Goal: Transaction & Acquisition: Subscribe to service/newsletter

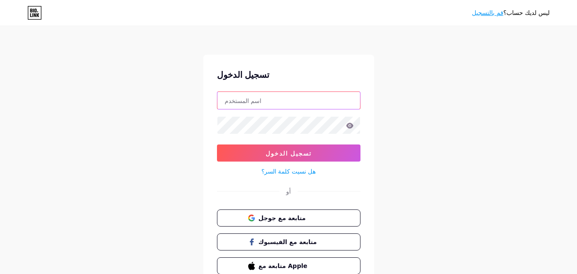
type input "[EMAIL_ADDRESS][DOMAIN_NAME]"
click at [477, 18] on div "ليس لديك حساب؟ قم بالتسجيل" at bounding box center [511, 13] width 78 height 14
click at [479, 16] on font "قم بالتسجيل" at bounding box center [487, 12] width 31 height 7
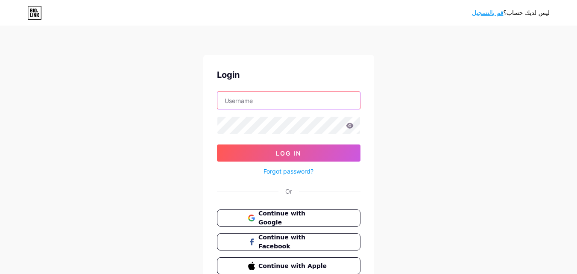
type input "[EMAIL_ADDRESS][DOMAIN_NAME]"
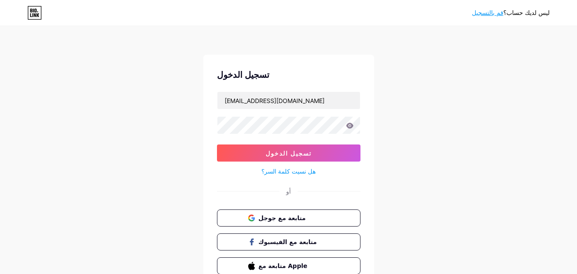
click at [479, 16] on font "قم بالتسجيل" at bounding box center [487, 12] width 31 height 7
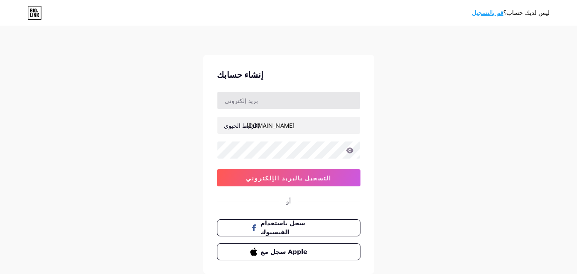
type input "[EMAIL_ADDRESS][DOMAIN_NAME]"
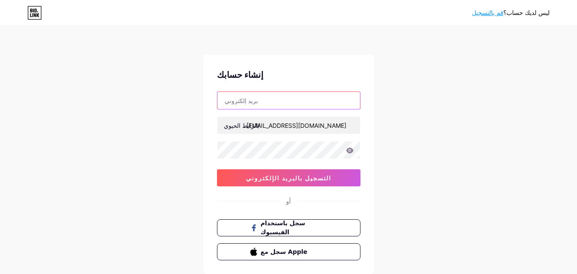
click at [270, 96] on input "text" at bounding box center [288, 100] width 143 height 17
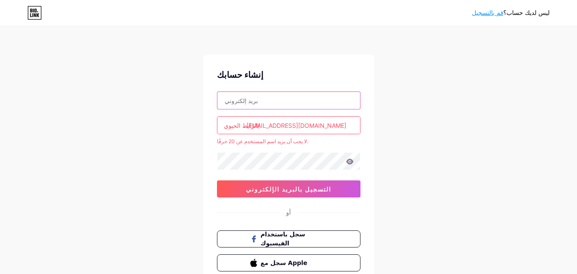
type input "[EMAIL_ADDRESS][DOMAIN_NAME]"
click at [295, 126] on input "[EMAIL_ADDRESS][DOMAIN_NAME]" at bounding box center [288, 125] width 143 height 17
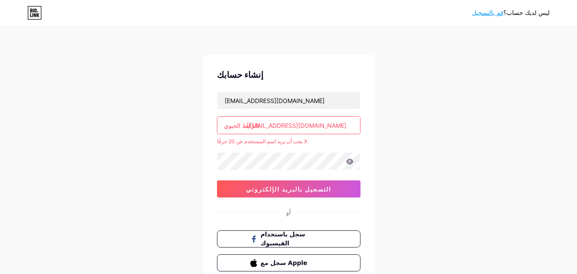
drag, startPoint x: 295, startPoint y: 126, endPoint x: 349, endPoint y: 128, distance: 53.9
click at [295, 126] on input "[EMAIL_ADDRESS][DOMAIN_NAME]" at bounding box center [288, 125] width 143 height 17
click at [350, 128] on input "gmail.com" at bounding box center [288, 125] width 143 height 17
click at [349, 128] on input "gmail.com" at bounding box center [288, 125] width 143 height 17
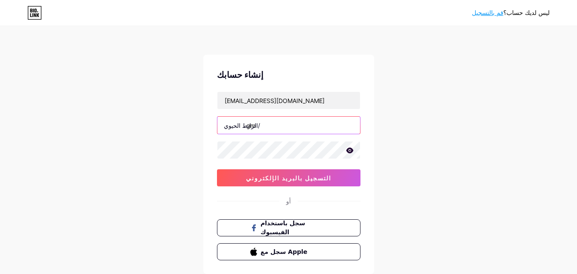
type input "g"
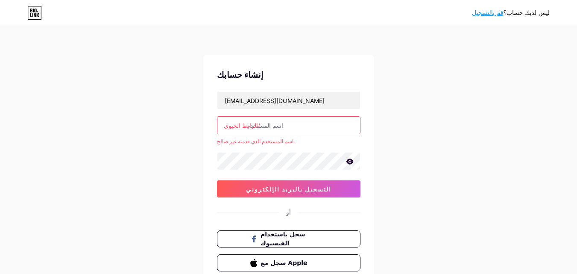
click at [415, 138] on div "ليس لديك حساب؟ قم بالتسجيل إنشاء حسابك coacheslamabukorish@gmail.com الرابط الح…" at bounding box center [288, 169] width 577 height 338
click at [351, 163] on icon at bounding box center [349, 162] width 7 height 6
click at [202, 158] on div "ليس لديك حساب؟ قم بالتسجيل إنشاء حسابك coacheslamabukorish@gmail.com الرابط الح…" at bounding box center [288, 169] width 577 height 338
click at [297, 132] on input "text" at bounding box center [288, 125] width 143 height 17
paste input "jokerpowersport"
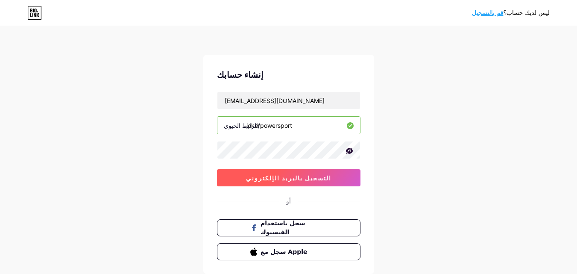
type input "jokerpowersport"
click at [274, 181] on font "التسجيل بالبريد الإلكتروني" at bounding box center [288, 177] width 85 height 7
click at [300, 177] on font "التسجيل بالبريد الإلكتروني" at bounding box center [288, 177] width 85 height 7
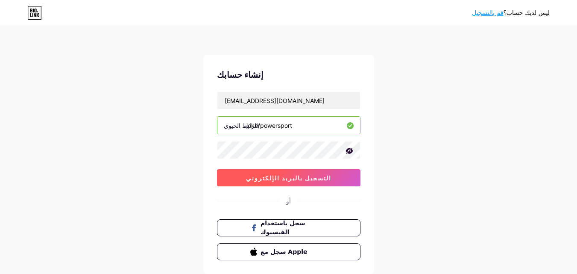
click at [300, 177] on font "التسجيل بالبريد الإلكتروني" at bounding box center [288, 177] width 85 height 7
click at [276, 180] on font "التسجيل بالبريد الإلكتروني" at bounding box center [288, 177] width 85 height 7
click at [278, 180] on font "التسجيل بالبريد الإلكتروني" at bounding box center [288, 177] width 85 height 7
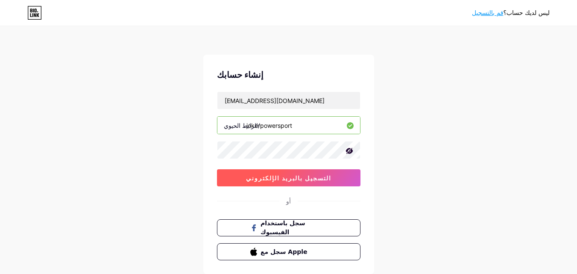
click at [278, 180] on font "التسجيل بالبريد الإلكتروني" at bounding box center [288, 177] width 85 height 7
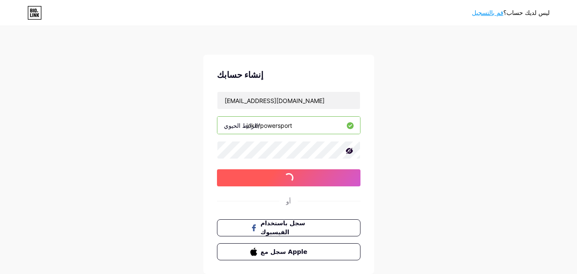
click at [278, 180] on font "التسجيل بالبريد الإلكتروني" at bounding box center [288, 177] width 85 height 7
click at [277, 180] on font "التسجيل بالبريد الإلكتروني" at bounding box center [288, 177] width 85 height 7
click at [277, 179] on font "التسجيل بالبريد الإلكتروني" at bounding box center [288, 177] width 85 height 7
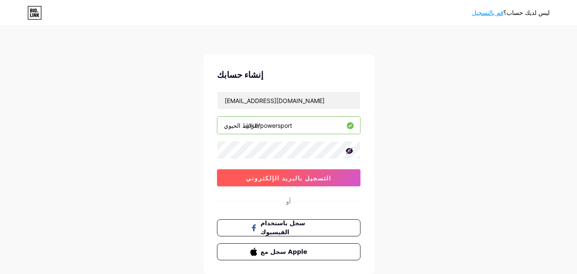
click at [277, 179] on font "التسجيل بالبريد الإلكتروني" at bounding box center [288, 177] width 85 height 7
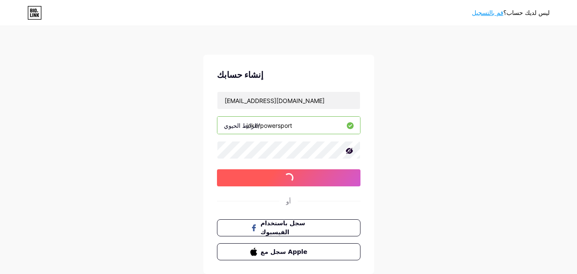
click at [277, 179] on font "التسجيل بالبريد الإلكتروني" at bounding box center [288, 177] width 85 height 7
click at [276, 179] on font "التسجيل بالبريد الإلكتروني" at bounding box center [288, 177] width 85 height 7
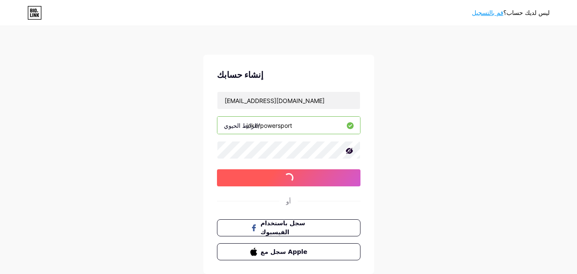
click at [276, 180] on font "التسجيل بالبريد الإلكتروني" at bounding box center [288, 177] width 85 height 7
click at [276, 179] on font "التسجيل بالبريد الإلكتروني" at bounding box center [288, 177] width 85 height 7
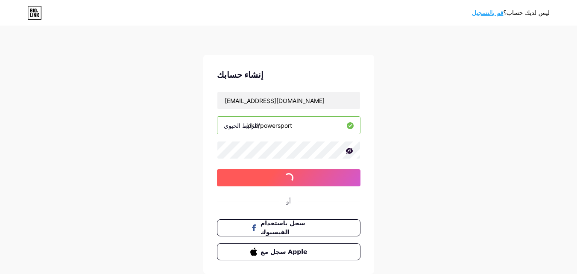
click at [276, 179] on font "التسجيل بالبريد الإلكتروني" at bounding box center [288, 177] width 85 height 7
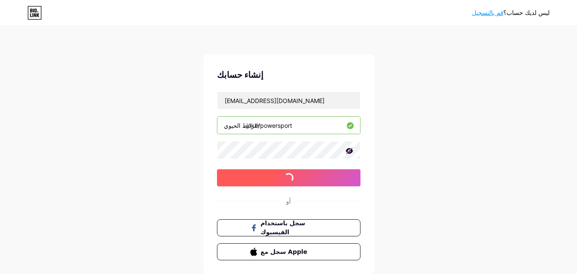
click at [276, 179] on font "التسجيل بالبريد الإلكتروني" at bounding box center [288, 177] width 85 height 7
click at [275, 179] on font "التسجيل بالبريد الإلكتروني" at bounding box center [288, 177] width 85 height 7
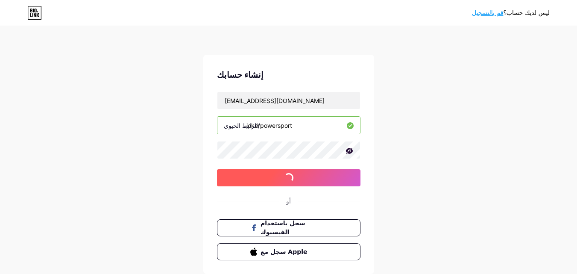
click at [275, 179] on font "التسجيل بالبريد الإلكتروني" at bounding box center [288, 177] width 85 height 7
click at [274, 179] on font "التسجيل بالبريد الإلكتروني" at bounding box center [288, 177] width 85 height 7
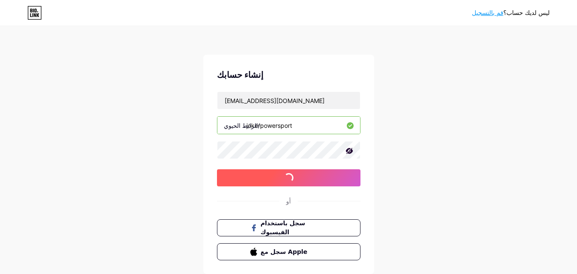
click at [274, 179] on font "التسجيل بالبريد الإلكتروني" at bounding box center [288, 177] width 85 height 7
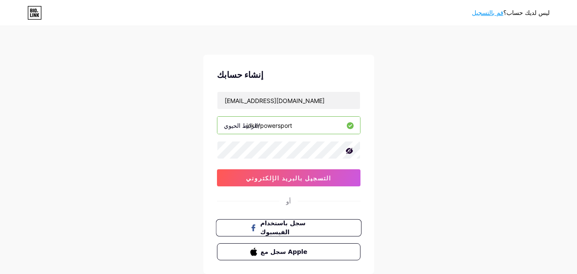
click at [267, 229] on font "سجل باستخدام الفيسبوك" at bounding box center [282, 228] width 45 height 16
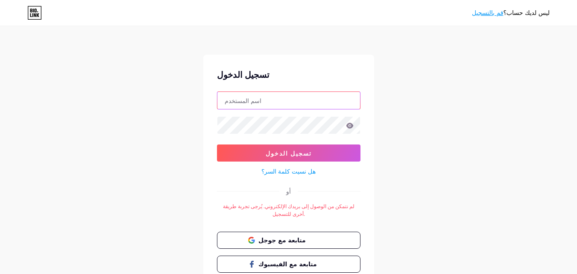
type input "[EMAIL_ADDRESS][DOMAIN_NAME]"
click at [317, 170] on div "هل نسيت كلمة السر؟" at bounding box center [289, 169] width 144 height 15
click at [296, 260] on font "متابعة مع الفيسبوك" at bounding box center [287, 263] width 59 height 7
type input "[EMAIL_ADDRESS][DOMAIN_NAME]"
click at [312, 256] on button "متابعة مع الفيسبوك" at bounding box center [289, 265] width 146 height 18
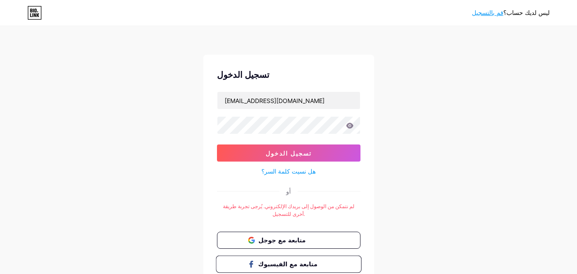
click at [309, 259] on span "متابعة مع الفيسبوك" at bounding box center [293, 263] width 71 height 9
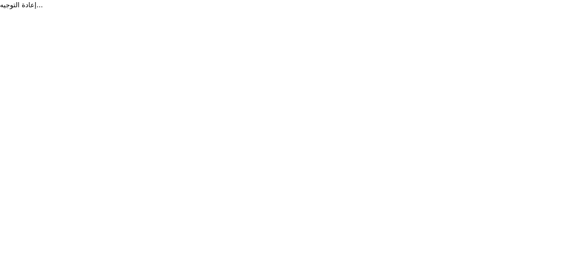
click at [340, 10] on html "إعادة التوجيه... Original text Rate this translation Your feedback will be used…" at bounding box center [292, 5] width 584 height 10
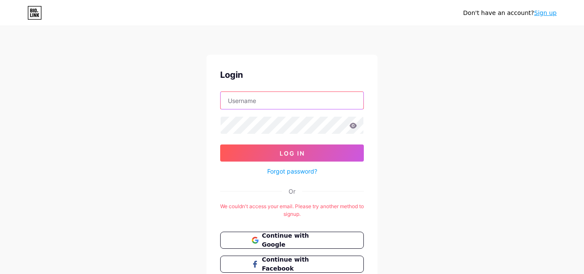
type input "[EMAIL_ADDRESS][DOMAIN_NAME]"
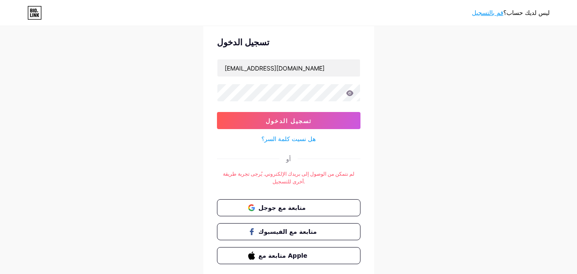
scroll to position [56, 0]
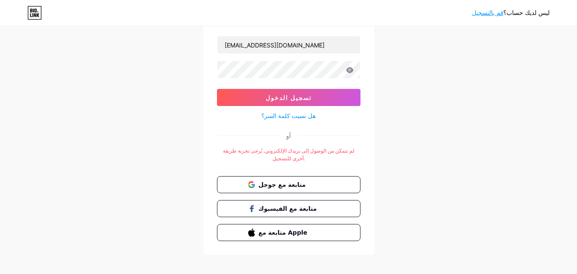
click at [476, 16] on font "قم بالتسجيل" at bounding box center [487, 12] width 31 height 7
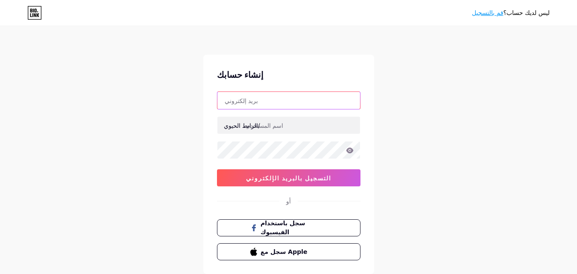
click at [256, 104] on input "text" at bounding box center [288, 100] width 143 height 17
type input "[EMAIL_ADDRESS][DOMAIN_NAME]"
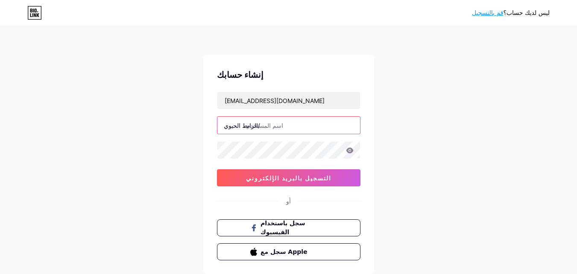
click at [300, 131] on input "text" at bounding box center [288, 125] width 143 height 17
paste input "jokerpowersport"
type input "jokerpowersport"
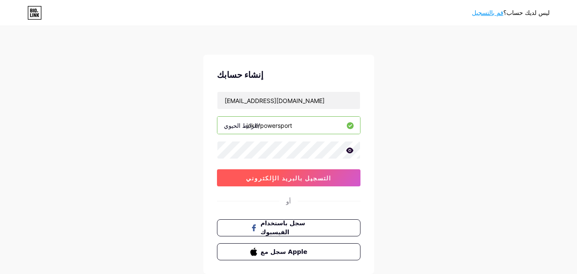
click at [229, 174] on button "التسجيل بالبريد الإلكتروني" at bounding box center [289, 177] width 144 height 17
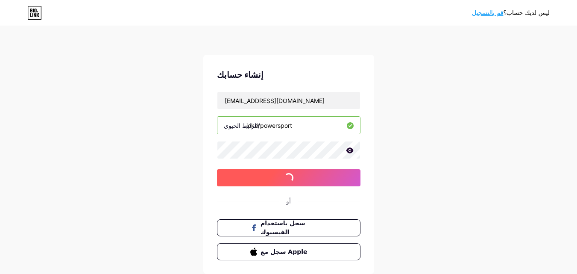
click at [229, 174] on button "التسجيل بالبريد الإلكتروني" at bounding box center [289, 177] width 144 height 17
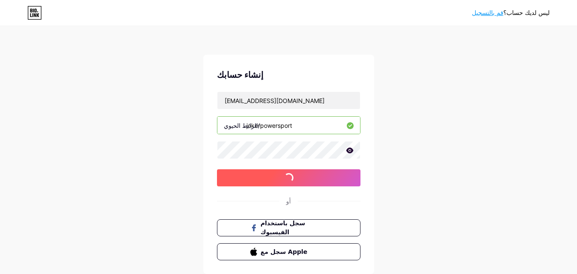
click at [229, 174] on button "التسجيل بالبريد الإلكتروني" at bounding box center [289, 177] width 144 height 17
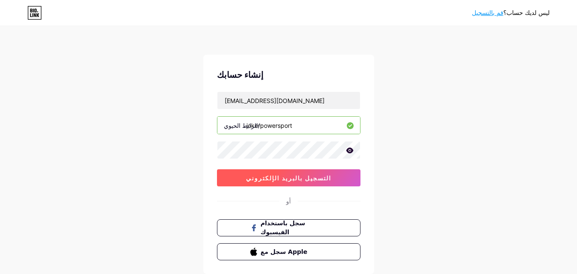
click at [229, 174] on button "التسجيل بالبريد الإلكتروني" at bounding box center [289, 177] width 144 height 17
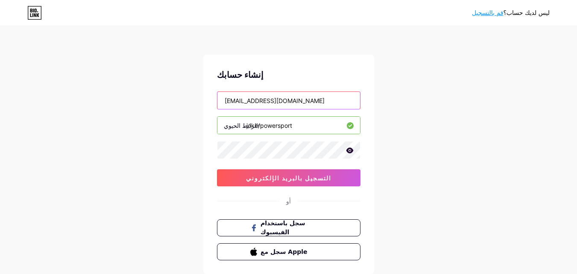
click at [324, 95] on input "[EMAIL_ADDRESS][DOMAIN_NAME]" at bounding box center [288, 100] width 143 height 17
paste input "[EMAIL_ADDRESS][DOMAIN_NAME]"
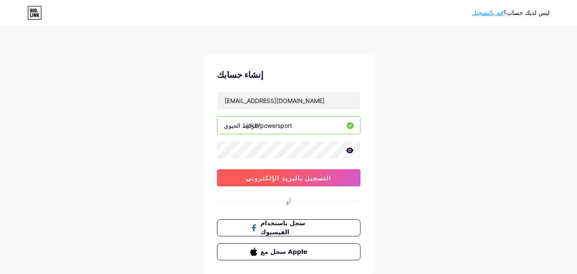
click at [329, 171] on button "التسجيل بالبريد الإلكتروني" at bounding box center [289, 177] width 144 height 17
click at [296, 179] on font "التسجيل بالبريد الإلكتروني" at bounding box center [288, 177] width 85 height 7
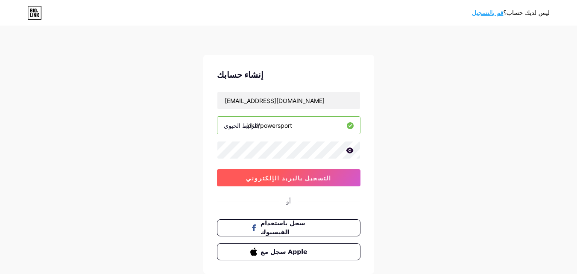
click at [296, 179] on font "التسجيل بالبريد الإلكتروني" at bounding box center [288, 177] width 85 height 7
click at [295, 179] on font "التسجيل بالبريد الإلكتروني" at bounding box center [288, 177] width 85 height 7
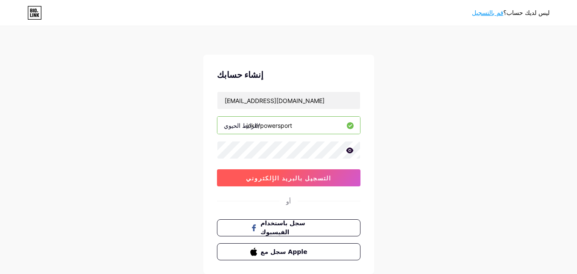
click at [295, 179] on font "التسجيل بالبريد الإلكتروني" at bounding box center [288, 177] width 85 height 7
click at [296, 179] on font "التسجيل بالبريد الإلكتروني" at bounding box center [288, 177] width 85 height 7
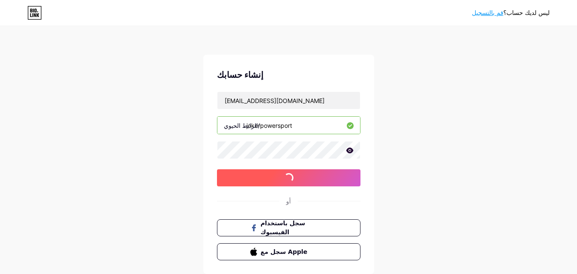
click at [294, 179] on font "التسجيل بالبريد الإلكتروني" at bounding box center [288, 177] width 85 height 7
click at [294, 180] on font "التسجيل بالبريد الإلكتروني" at bounding box center [288, 177] width 85 height 7
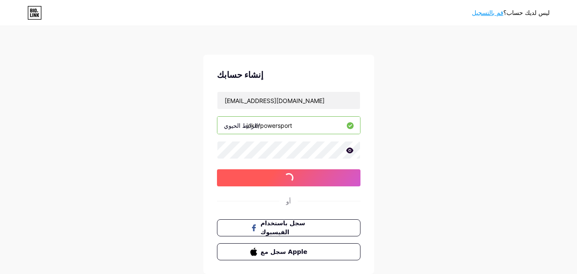
click at [294, 180] on font "التسجيل بالبريد الإلكتروني" at bounding box center [288, 177] width 85 height 7
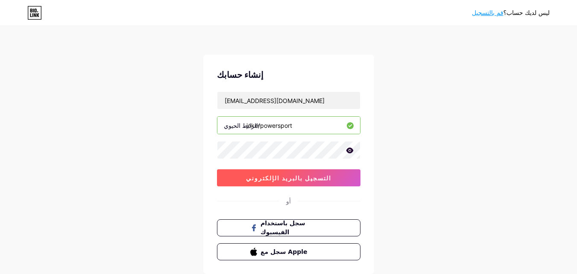
click at [294, 180] on font "التسجيل بالبريد الإلكتروني" at bounding box center [288, 177] width 85 height 7
click at [307, 183] on button "التسجيل بالبريد الإلكتروني" at bounding box center [289, 177] width 144 height 17
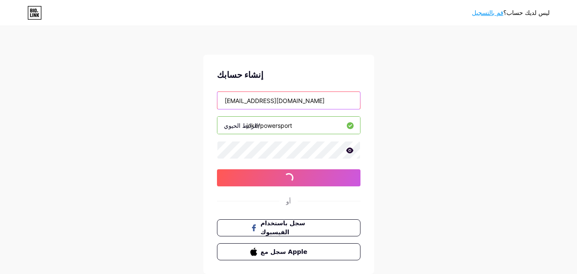
click at [305, 103] on input "[EMAIL_ADDRESS][DOMAIN_NAME]" at bounding box center [288, 100] width 143 height 17
type input "j"
type input "[EMAIL_ADDRESS][DOMAIN_NAME]"
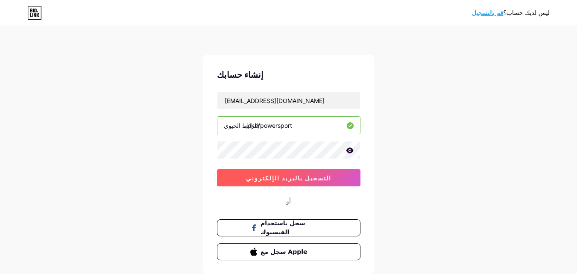
click at [303, 175] on font "التسجيل بالبريد الإلكتروني" at bounding box center [288, 177] width 85 height 7
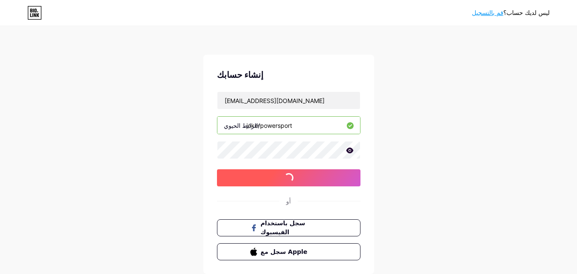
click at [303, 175] on font "التسجيل بالبريد الإلكتروني" at bounding box center [288, 177] width 85 height 7
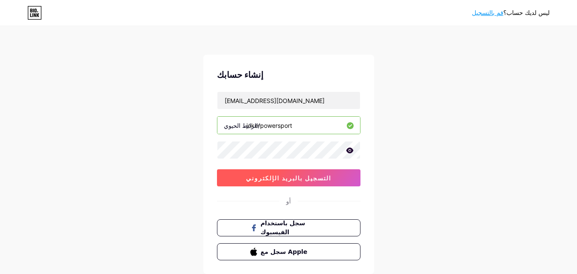
click at [303, 175] on font "التسجيل بالبريد الإلكتروني" at bounding box center [288, 177] width 85 height 7
click at [304, 175] on font "التسجيل بالبريد الإلكتروني" at bounding box center [288, 177] width 85 height 7
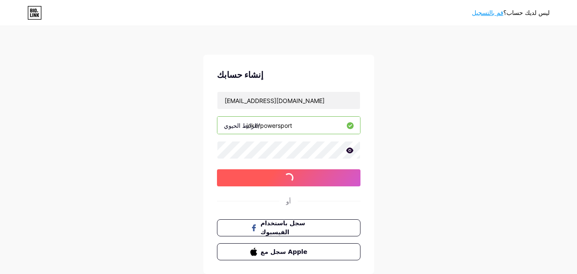
click at [304, 175] on font "التسجيل بالبريد الإلكتروني" at bounding box center [288, 177] width 85 height 7
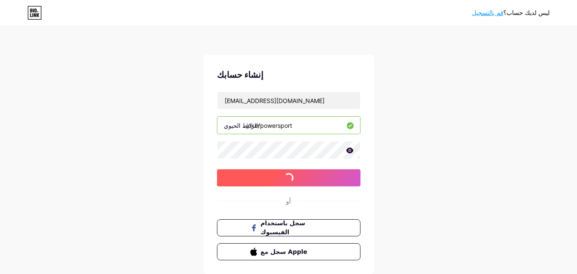
click at [304, 175] on font "التسجيل بالبريد الإلكتروني" at bounding box center [288, 177] width 85 height 7
click at [304, 174] on font "التسجيل بالبريد الإلكتروني" at bounding box center [288, 177] width 85 height 7
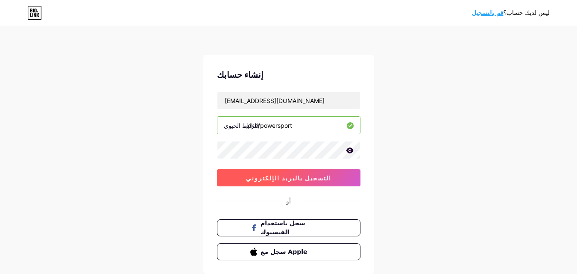
click at [304, 174] on font "التسجيل بالبريد الإلكتروني" at bounding box center [288, 177] width 85 height 7
click at [303, 174] on font "التسجيل بالبريد الإلكتروني" at bounding box center [288, 177] width 85 height 7
click at [300, 173] on button "التسجيل بالبريد الإلكتروني" at bounding box center [289, 177] width 144 height 17
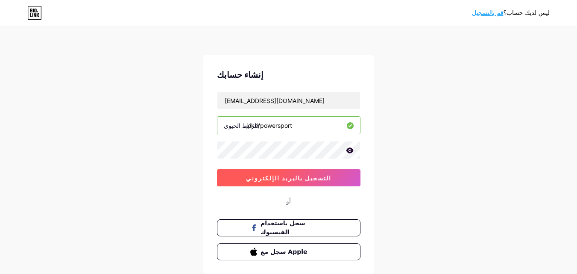
click at [300, 173] on button "التسجيل بالبريد الإلكتروني" at bounding box center [289, 177] width 144 height 17
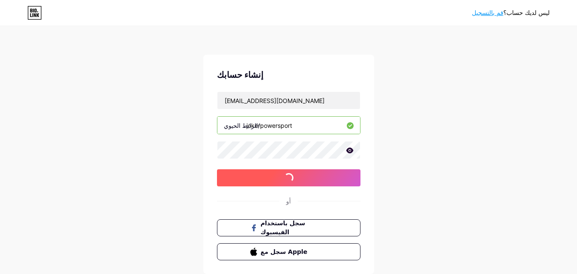
click at [300, 173] on button "التسجيل بالبريد الإلكتروني" at bounding box center [289, 177] width 144 height 17
